Goal: Find specific page/section: Find specific page/section

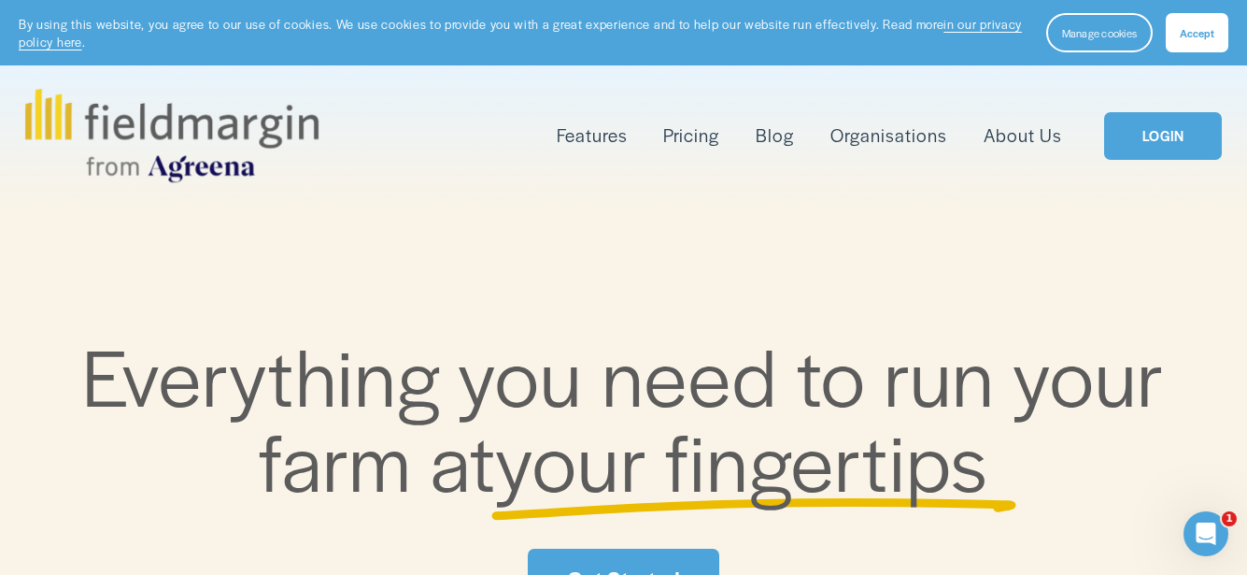
click at [1152, 125] on link "LOGIN" at bounding box center [1163, 136] width 118 height 48
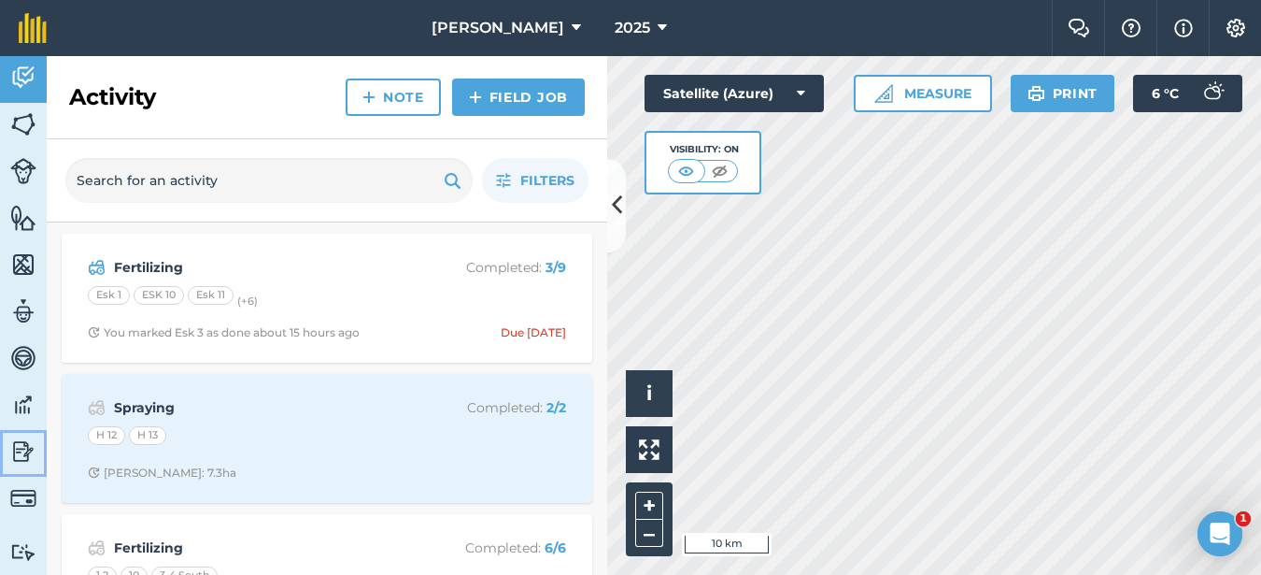
click at [22, 464] on img at bounding box center [23, 451] width 26 height 28
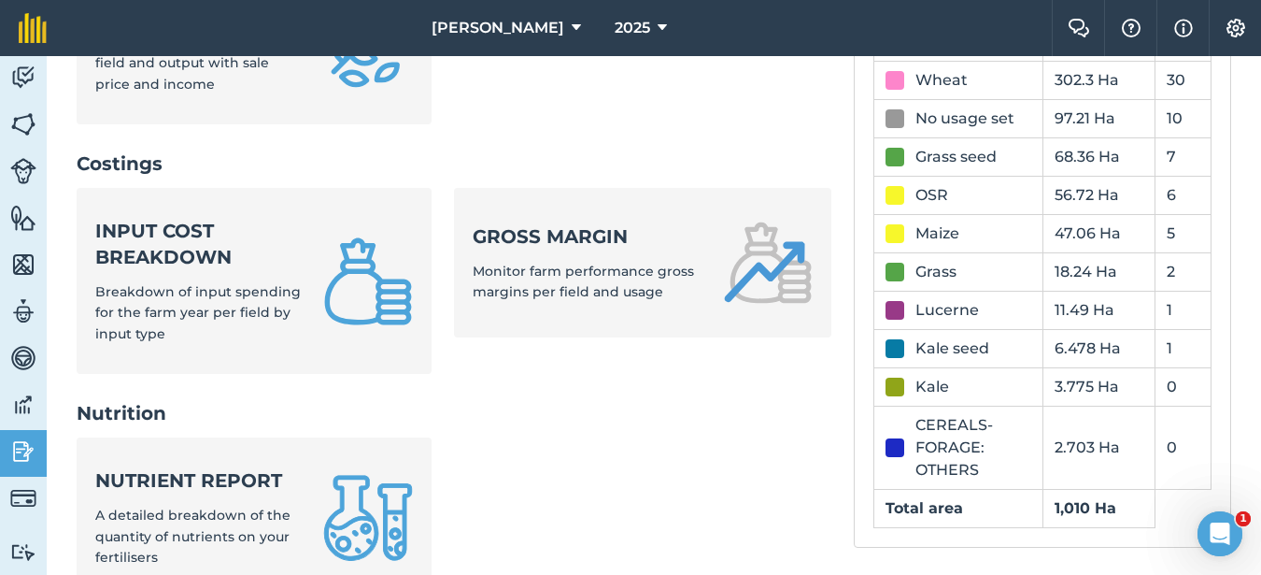
scroll to position [561, 0]
